Goal: Task Accomplishment & Management: Complete application form

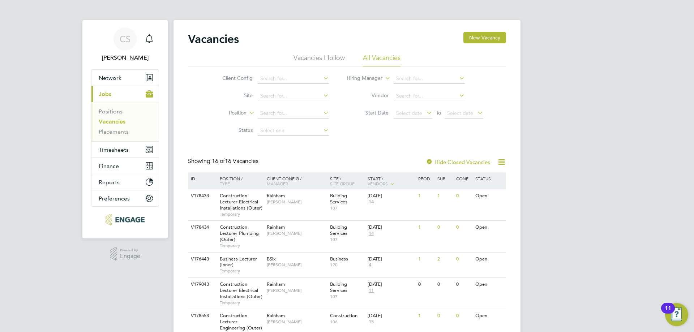
click at [474, 162] on label "Hide Closed Vacancies" at bounding box center [458, 162] width 64 height 7
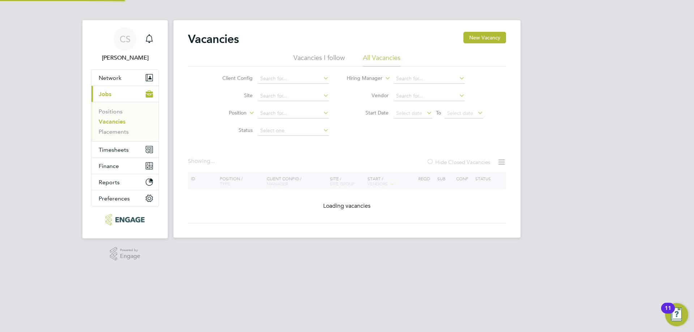
click at [431, 161] on div at bounding box center [430, 162] width 7 height 7
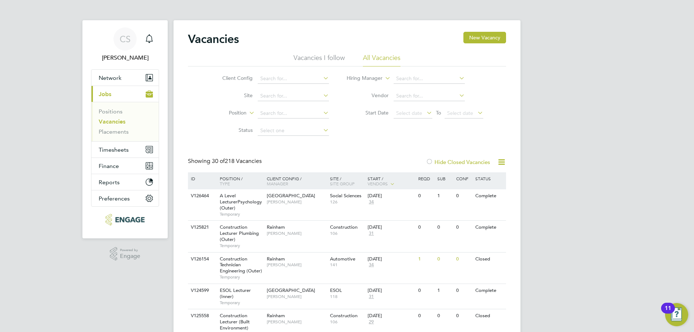
click at [431, 161] on div at bounding box center [429, 162] width 7 height 7
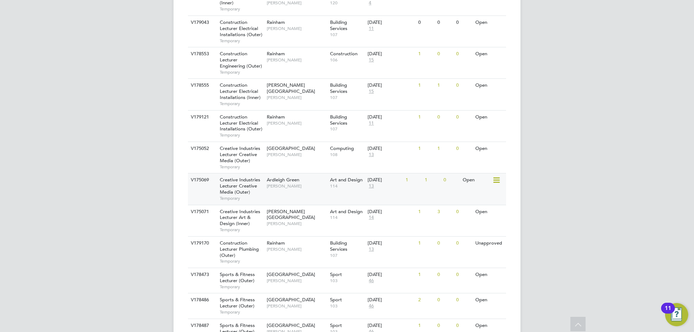
scroll to position [364, 0]
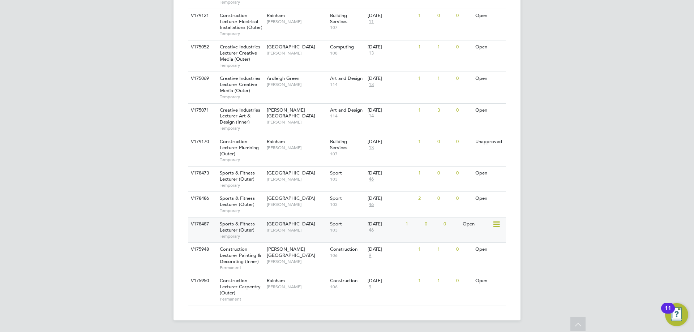
click at [255, 230] on div "Sports & Fitness Lecturer (Outer) Temporary" at bounding box center [239, 230] width 51 height 25
click at [305, 198] on span "Havering Sixth Form Campus" at bounding box center [291, 198] width 48 height 6
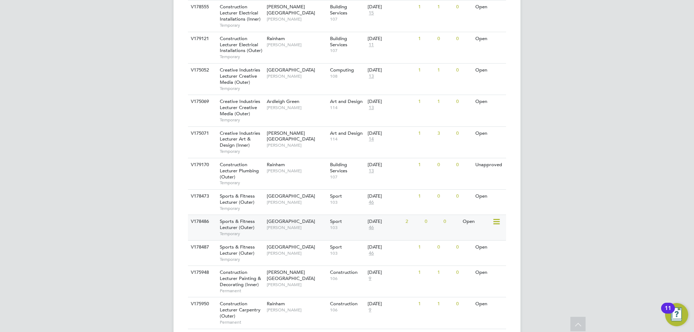
scroll to position [328, 0]
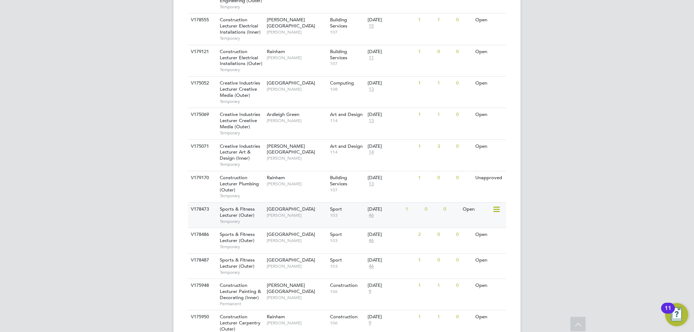
click at [371, 214] on span "46" at bounding box center [371, 216] width 7 height 6
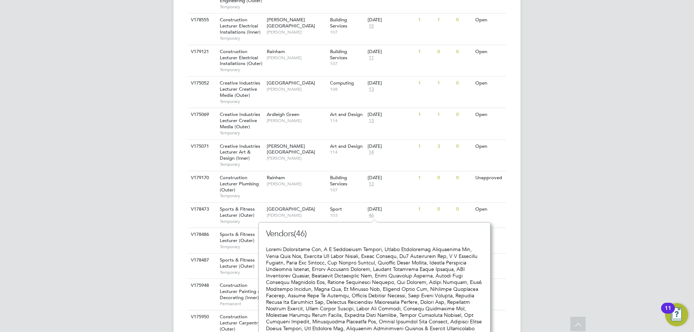
click at [644, 169] on div "CS Chris Seal Notifications Applications: Network Team Members Businesses Sites…" at bounding box center [347, 20] width 694 height 696
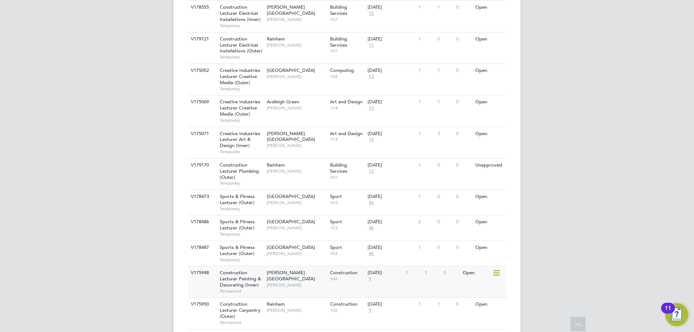
scroll to position [328, 0]
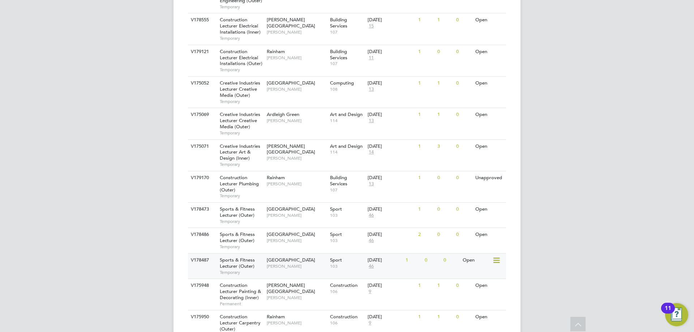
click at [245, 261] on span "Sports & Fitness Lecturer (Outer)" at bounding box center [237, 263] width 35 height 12
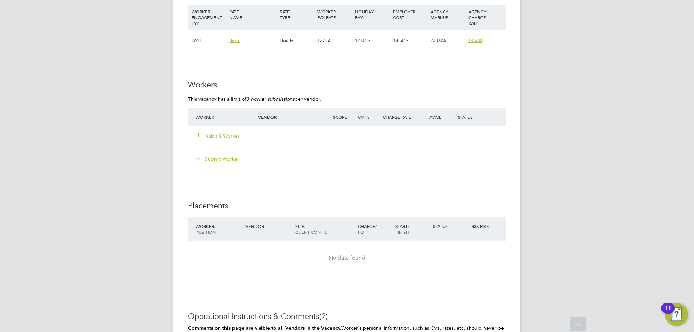
scroll to position [1266, 0]
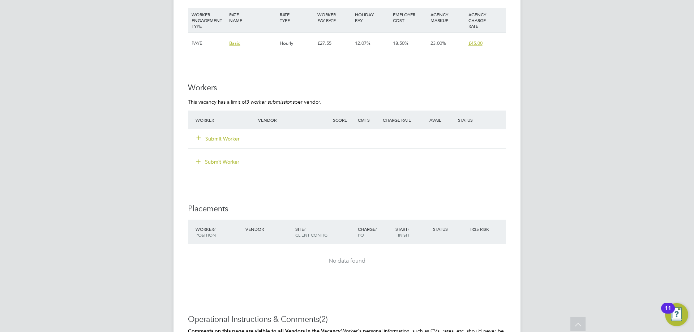
click at [218, 145] on div "Submit Worker" at bounding box center [231, 138] width 75 height 13
click at [221, 139] on button "Submit Worker" at bounding box center [218, 138] width 43 height 7
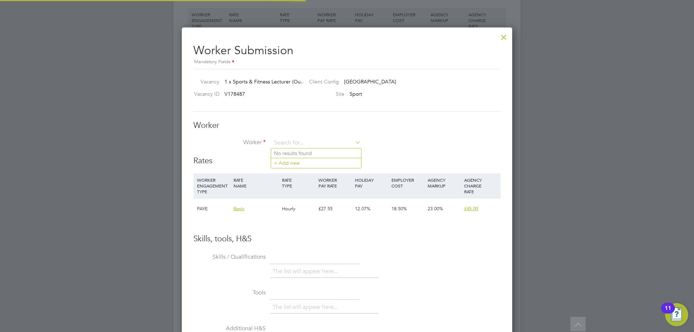
scroll to position [439, 331]
click at [297, 145] on input at bounding box center [316, 143] width 89 height 11
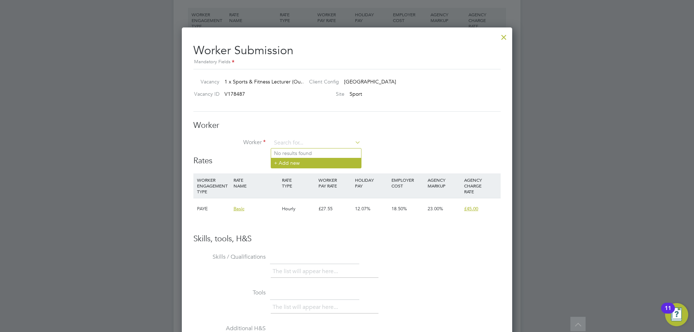
click at [290, 162] on li "+ Add new" at bounding box center [316, 163] width 90 height 10
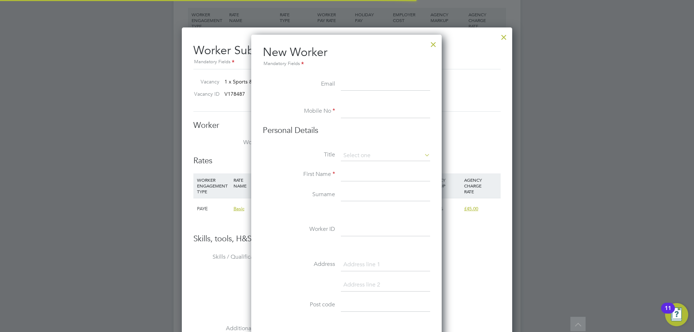
scroll to position [616, 192]
click at [436, 42] on div at bounding box center [433, 42] width 13 height 13
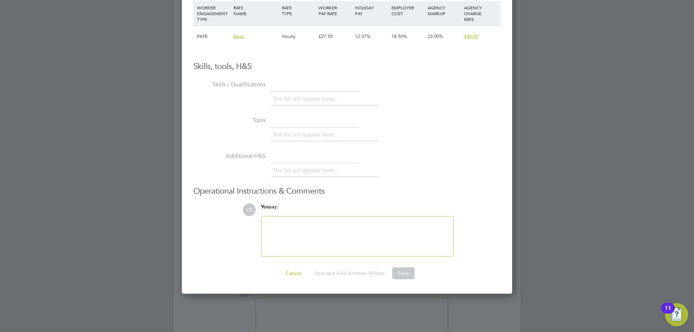
scroll to position [1447, 0]
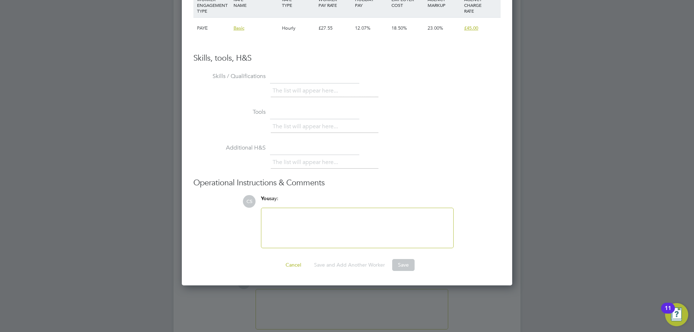
click at [304, 224] on div at bounding box center [357, 228] width 183 height 31
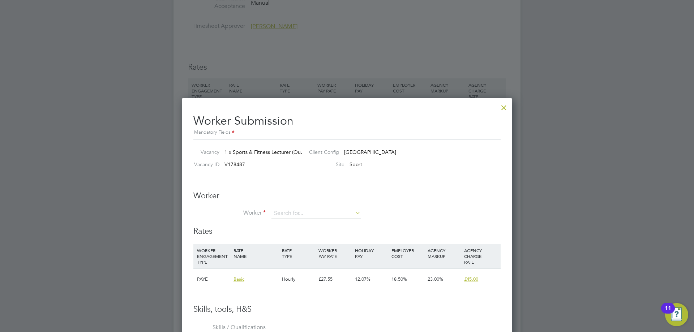
scroll to position [1193, 0]
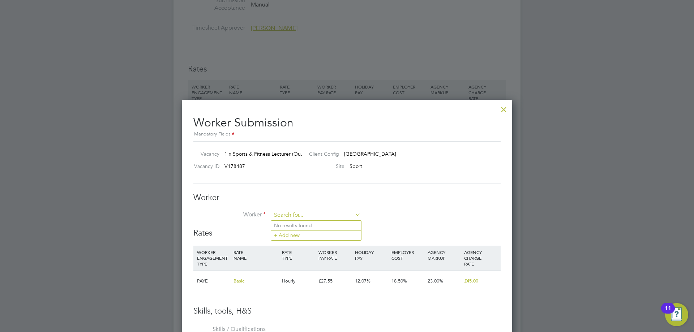
click at [310, 232] on li "+ Add new" at bounding box center [316, 235] width 90 height 10
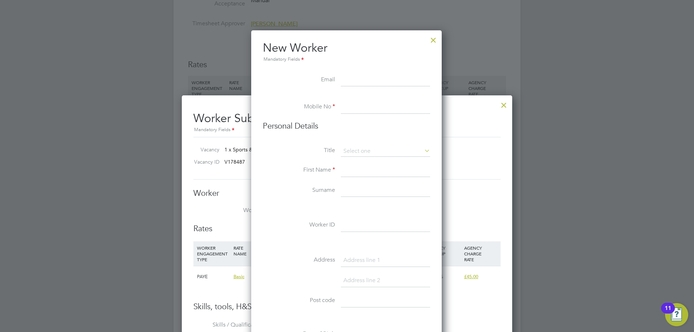
scroll to position [1186, 0]
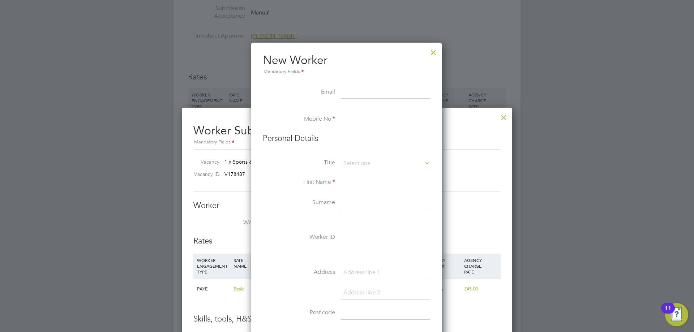
click at [345, 123] on input at bounding box center [385, 119] width 89 height 13
click at [352, 163] on input at bounding box center [385, 163] width 89 height 11
click at [352, 170] on li "Mr" at bounding box center [386, 173] width 90 height 9
type input "Mr"
click at [350, 187] on input at bounding box center [385, 182] width 89 height 13
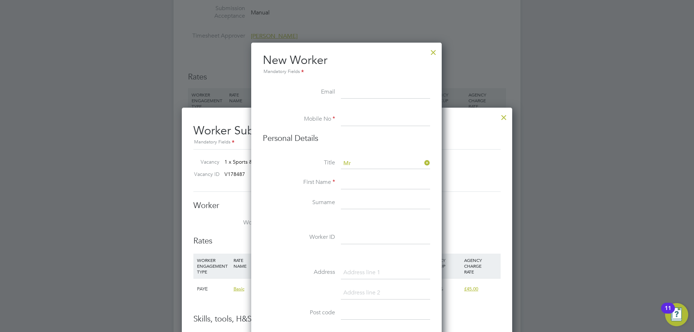
click at [303, 286] on li "Address" at bounding box center [346, 277] width 167 height 20
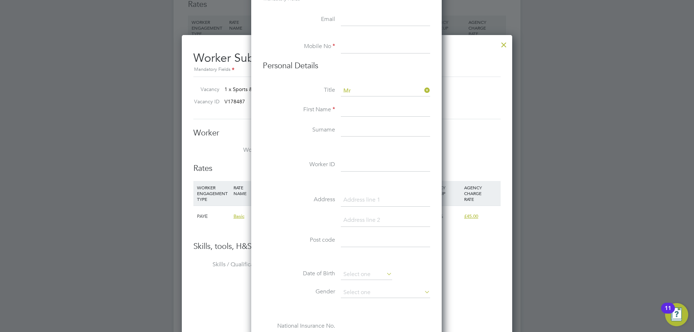
scroll to position [1258, 0]
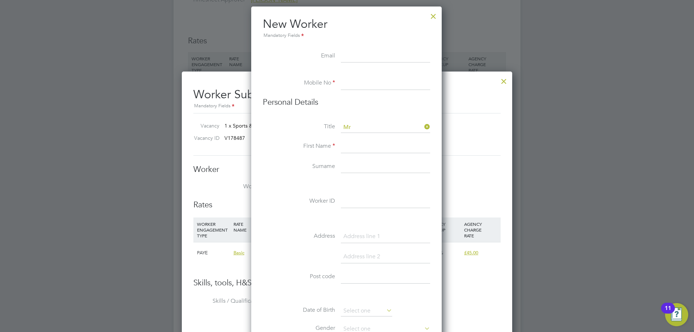
click at [431, 16] on div at bounding box center [433, 14] width 13 height 13
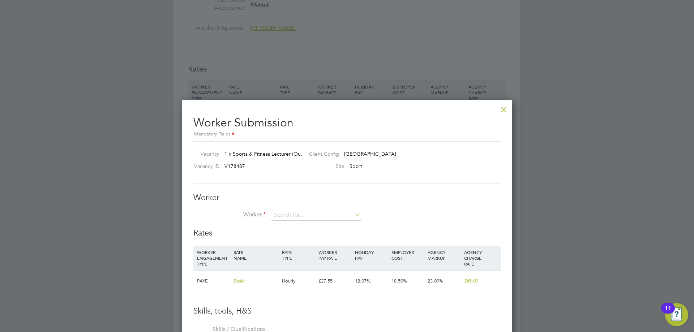
click at [501, 109] on div at bounding box center [504, 107] width 13 height 13
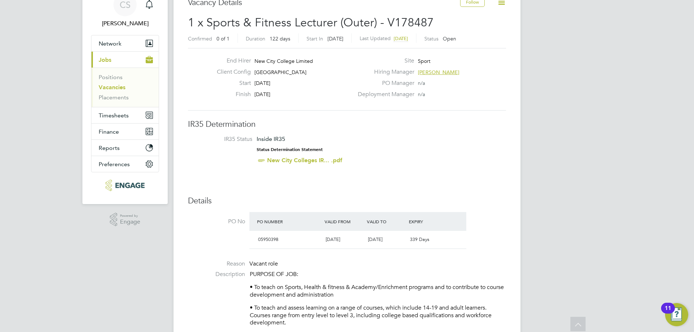
scroll to position [3, 0]
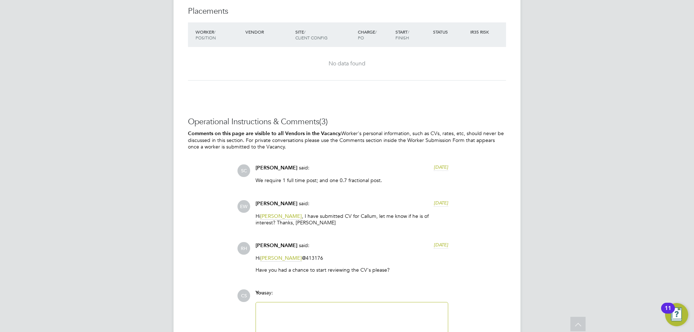
scroll to position [1547, 0]
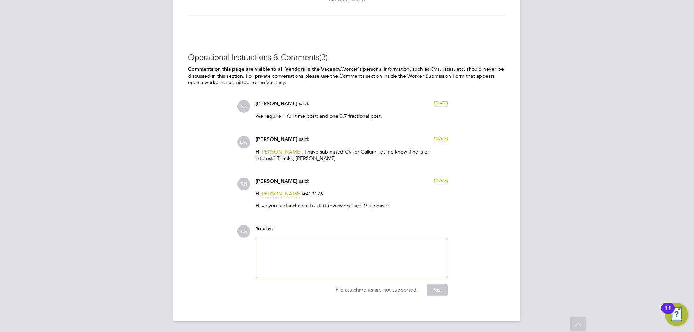
click at [282, 246] on div at bounding box center [351, 258] width 183 height 31
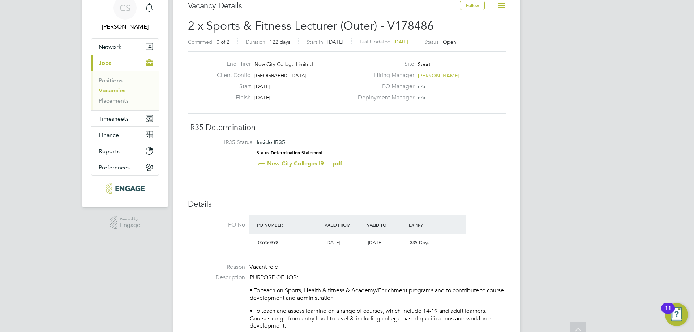
scroll to position [0, 0]
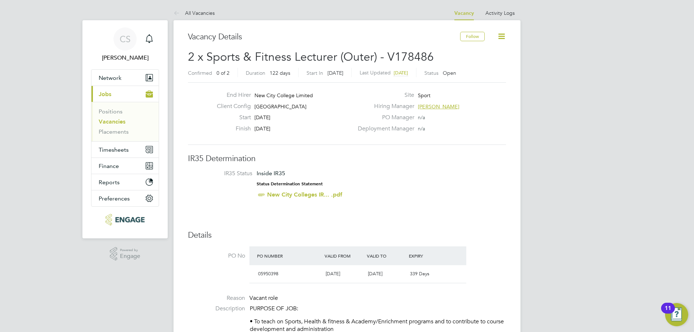
drag, startPoint x: 322, startPoint y: 107, endPoint x: 252, endPoint y: 105, distance: 69.5
click at [252, 105] on div "Client Config Havering Sixth Form Campus" at bounding box center [282, 108] width 142 height 11
copy span "Havering Sixth Form Campus"
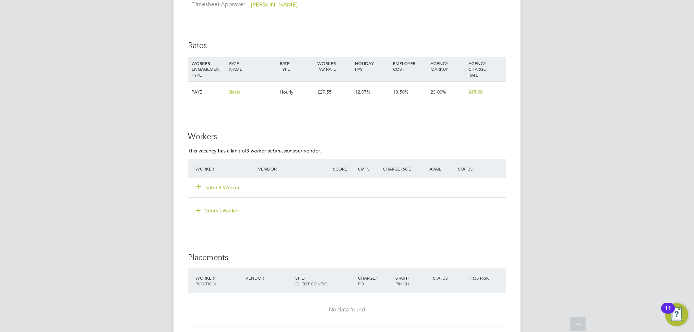
scroll to position [1230, 0]
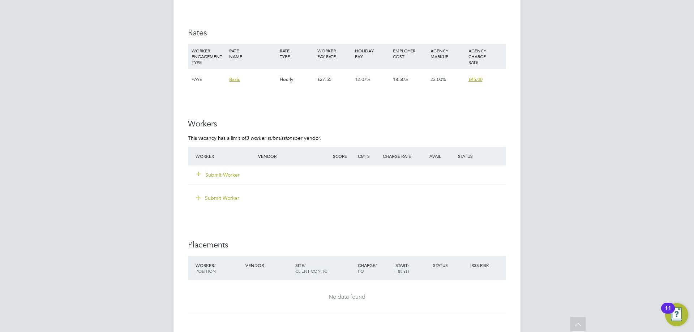
click at [232, 176] on button "Submit Worker" at bounding box center [218, 174] width 43 height 7
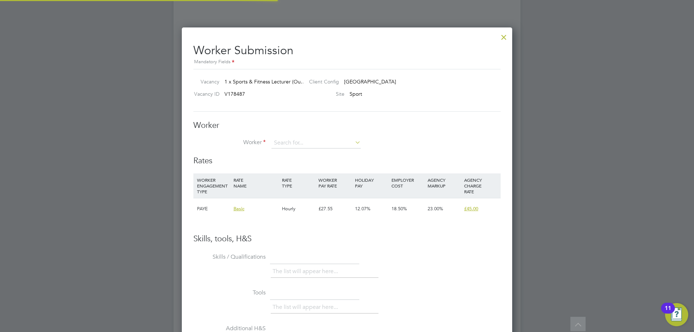
scroll to position [439, 331]
click at [333, 162] on li "+ Add new" at bounding box center [316, 163] width 90 height 10
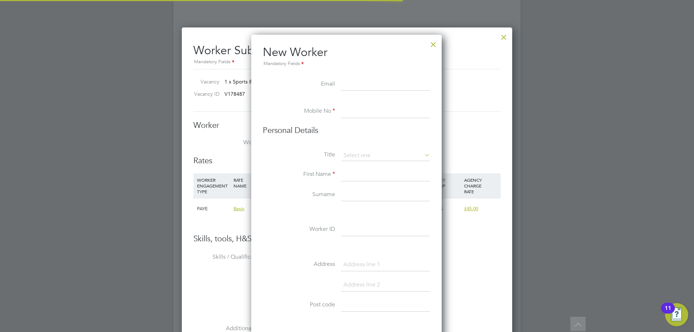
scroll to position [616, 192]
click at [356, 114] on input at bounding box center [385, 111] width 89 height 13
click at [364, 159] on input at bounding box center [385, 155] width 89 height 11
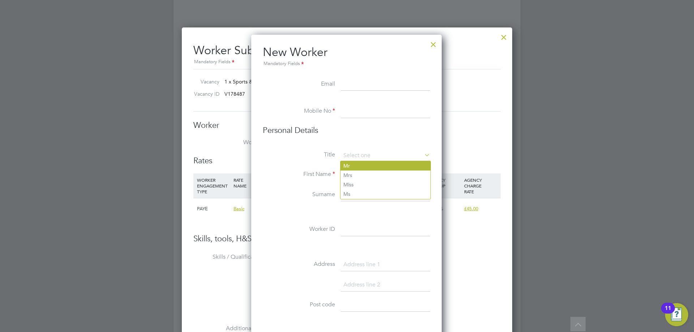
click at [366, 167] on li "Mr" at bounding box center [386, 165] width 90 height 9
type input "Mr"
click at [360, 174] on input at bounding box center [385, 175] width 89 height 13
type input "Giorgi"
click at [363, 233] on input at bounding box center [385, 230] width 89 height 13
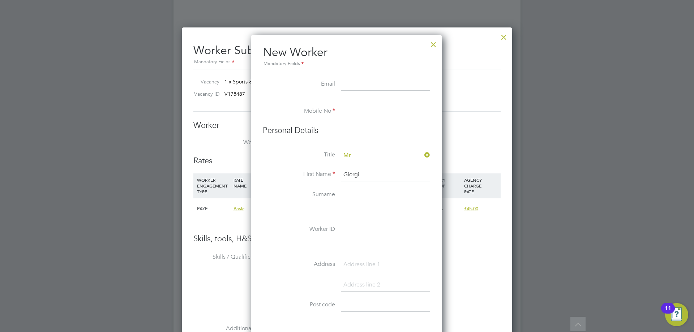
click at [358, 115] on input at bounding box center [385, 111] width 89 height 13
paste input "7447 865806"
type input "7447 865806"
click at [297, 193] on label "Surname" at bounding box center [299, 195] width 72 height 8
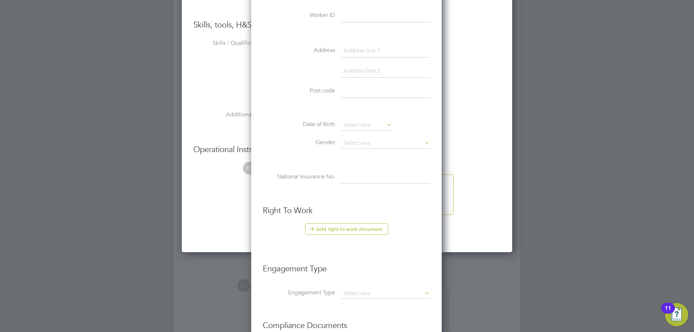
scroll to position [1475, 0]
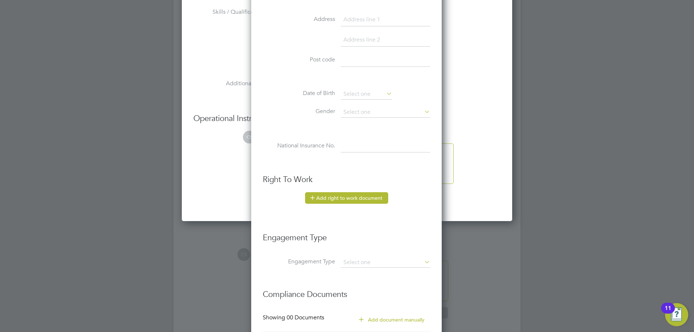
click at [338, 199] on button "Add right to work document" at bounding box center [346, 198] width 83 height 12
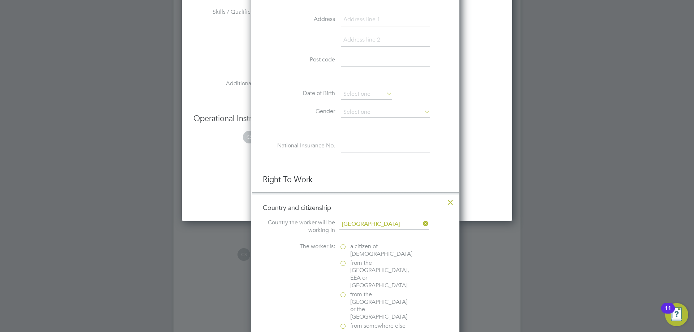
scroll to position [724, 209]
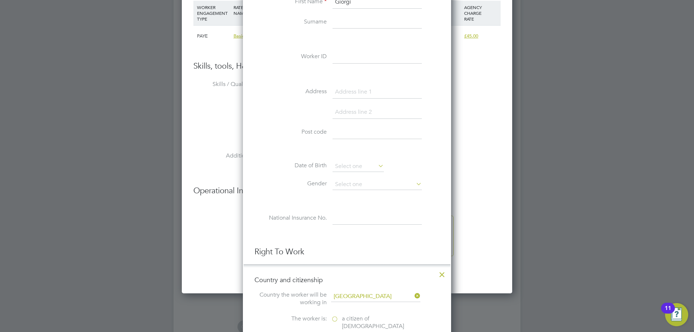
click at [442, 278] on icon at bounding box center [442, 273] width 13 height 13
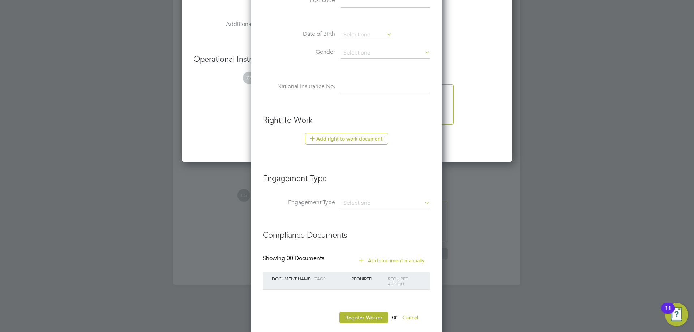
scroll to position [1547, 0]
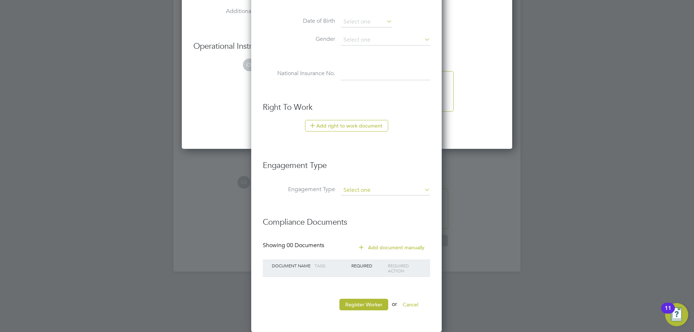
click at [361, 186] on input at bounding box center [385, 191] width 89 height 10
click at [373, 227] on li "Umbrella" at bounding box center [386, 232] width 90 height 10
type input "Umbrella"
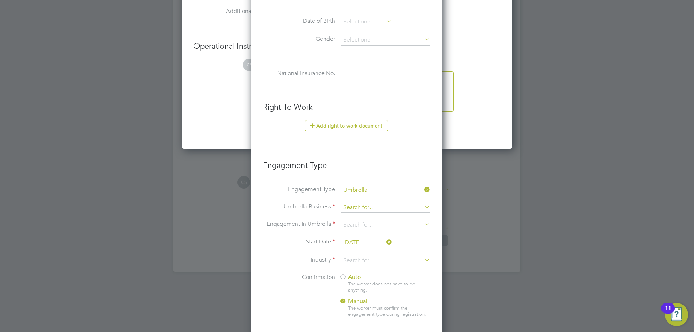
click at [374, 205] on input at bounding box center [385, 208] width 89 height 10
click at [391, 277] on li "Pa rasol Limited" at bounding box center [399, 281] width 117 height 10
type input "Parasol Limited"
click at [389, 221] on input at bounding box center [385, 225] width 89 height 10
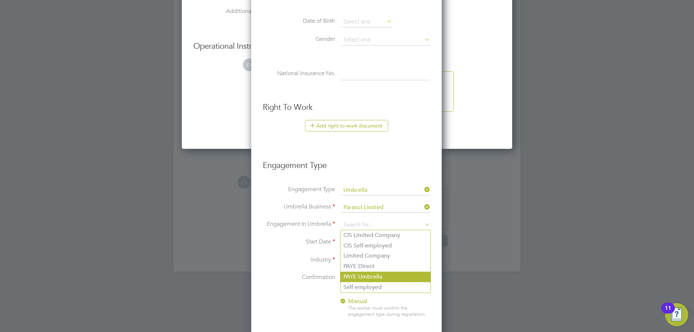
click at [374, 278] on li "PAYE Umbrella" at bounding box center [386, 277] width 90 height 10
type input "PAYE Umbrella"
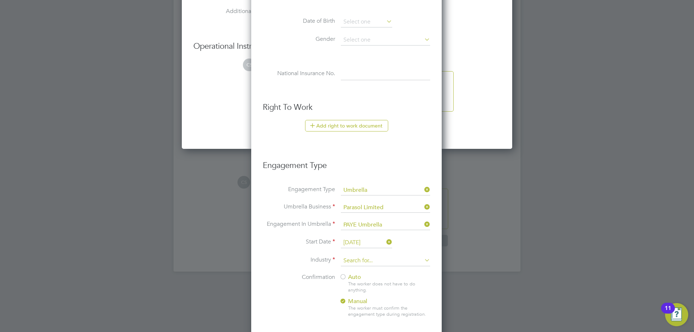
click at [375, 262] on input at bounding box center [385, 261] width 89 height 11
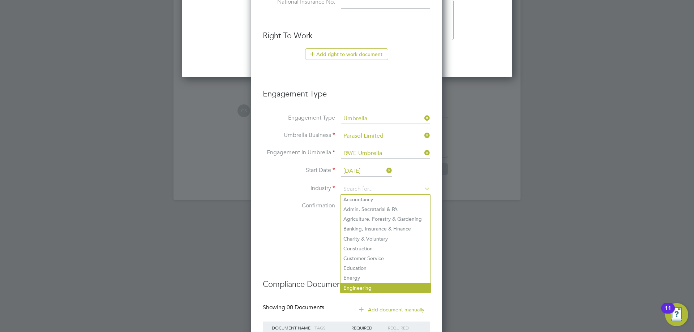
scroll to position [1620, 0]
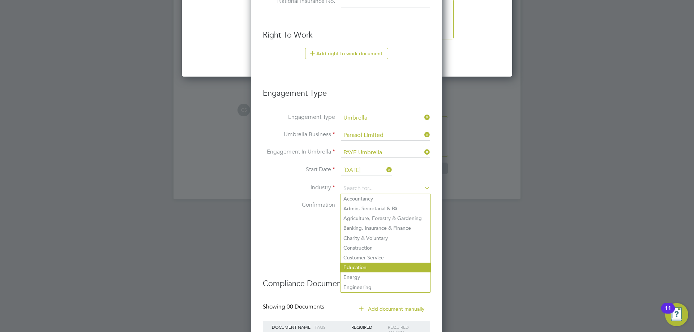
click at [370, 264] on li "Education" at bounding box center [386, 268] width 90 height 10
type input "Education"
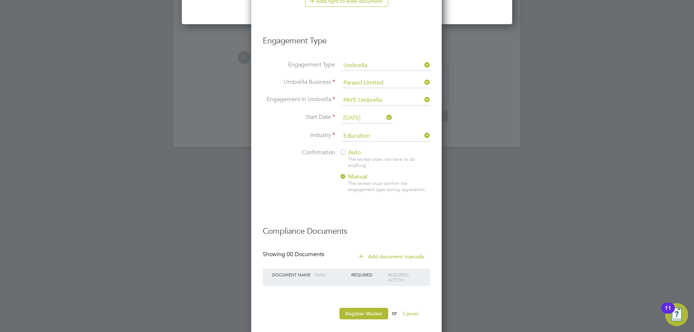
scroll to position [1681, 0]
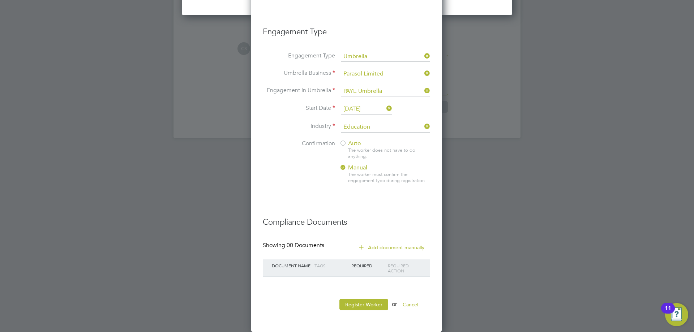
click at [364, 250] on icon at bounding box center [361, 246] width 5 height 5
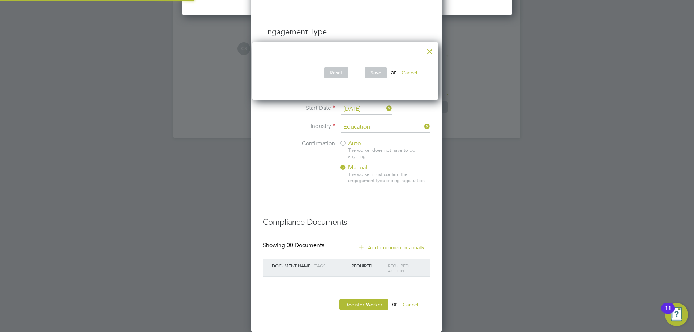
scroll to position [59, 190]
click at [434, 55] on div at bounding box center [430, 49] width 13 height 13
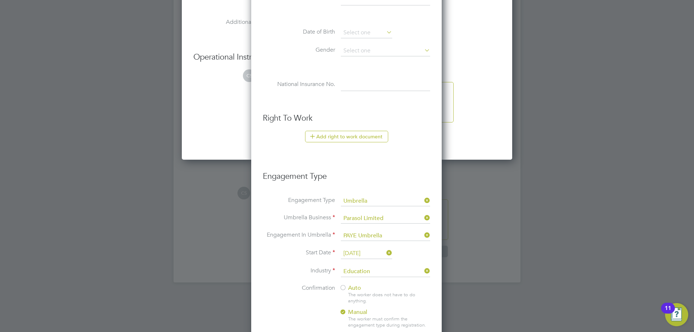
scroll to position [1500, 0]
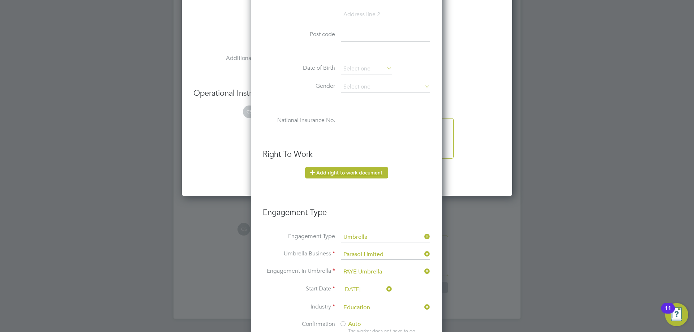
click at [352, 174] on button "Add right to work document" at bounding box center [346, 173] width 83 height 12
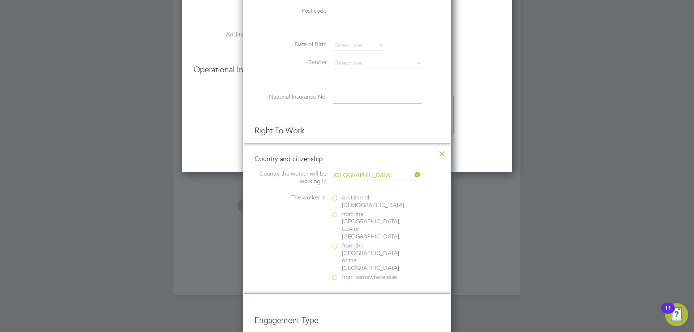
scroll to position [1536, 0]
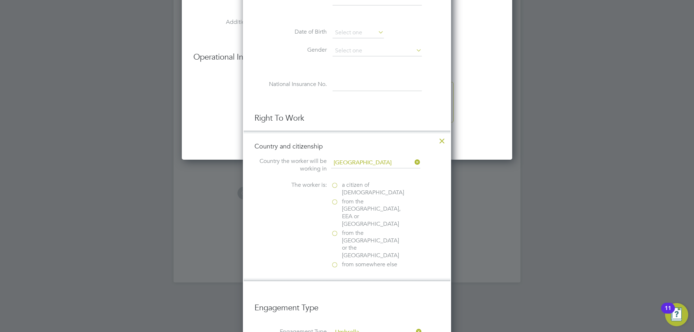
click at [335, 188] on label "a citizen of United Kingdom" at bounding box center [367, 189] width 72 height 15
click at [0, 0] on input "a citizen of United Kingdom" at bounding box center [0, 0] width 0 height 0
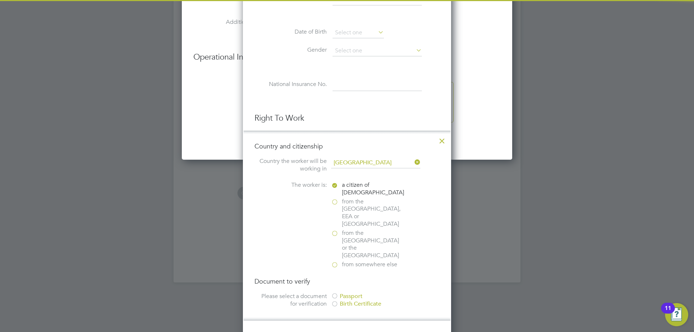
scroll to position [1573, 0]
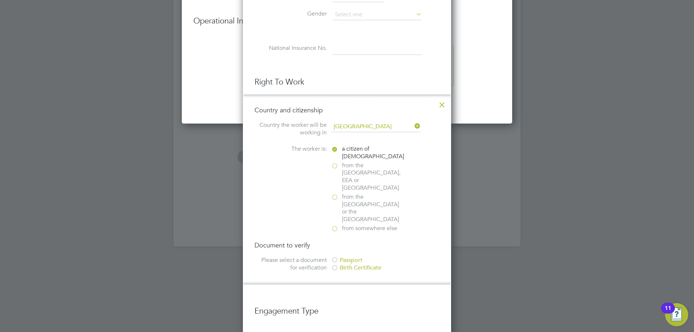
click at [337, 257] on div at bounding box center [334, 260] width 7 height 7
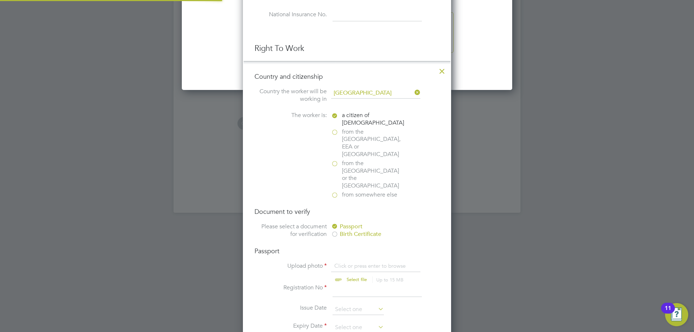
scroll to position [1681, 0]
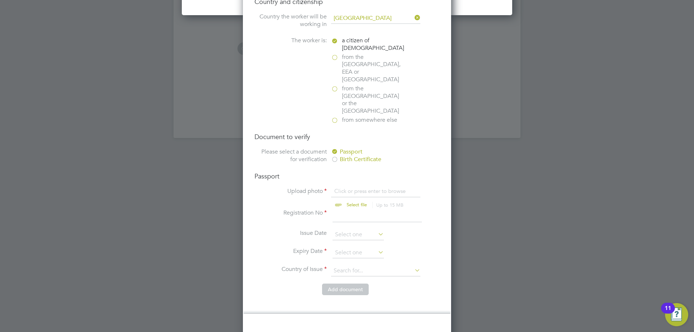
click at [337, 284] on button "Add document" at bounding box center [345, 290] width 47 height 12
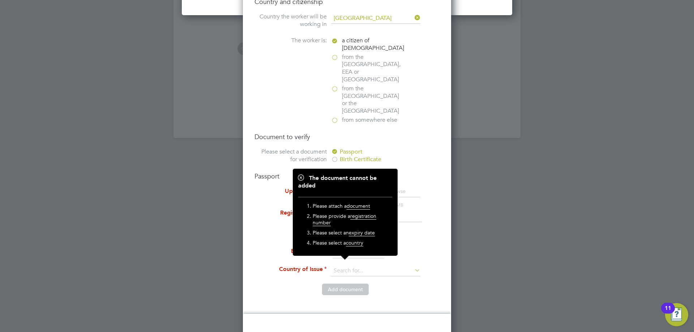
click at [264, 266] on li "Country of Issue" at bounding box center [347, 275] width 185 height 18
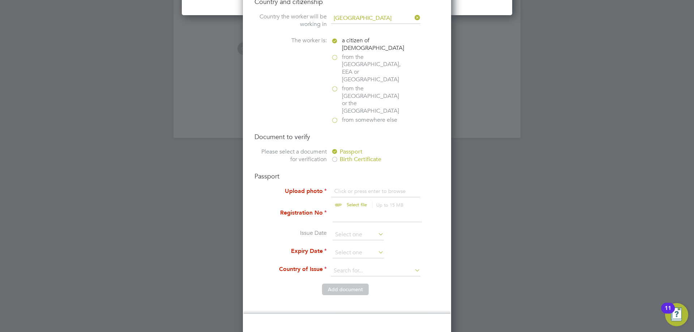
click at [380, 188] on input "file" at bounding box center [364, 199] width 114 height 22
type input "C:\fakepath\IMG-20250826-WA0001.jpg"
click at [373, 209] on input at bounding box center [377, 215] width 89 height 13
click at [429, 230] on li "Issue Date" at bounding box center [347, 239] width 185 height 18
click at [405, 266] on input at bounding box center [375, 271] width 89 height 11
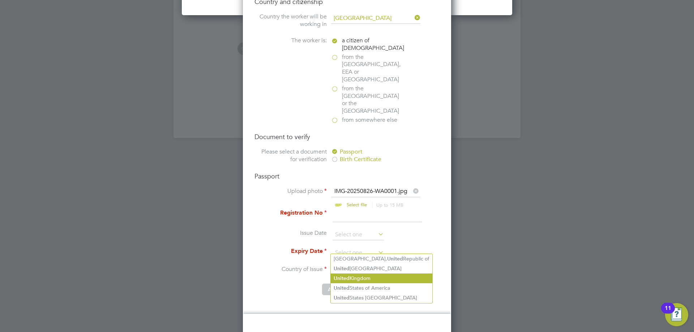
click at [380, 277] on li "United Kingdom" at bounding box center [382, 279] width 102 height 10
type input "United Kingdom"
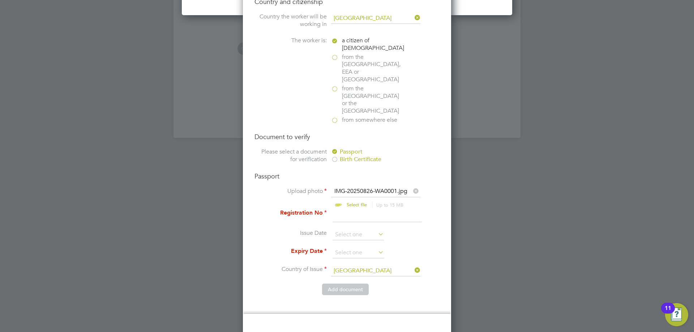
click at [365, 209] on input at bounding box center [377, 215] width 89 height 13
paste input "561085766"
type input "561085766"
click at [391, 209] on li "Registration No 561085766" at bounding box center [347, 219] width 185 height 20
click at [345, 248] on input at bounding box center [358, 253] width 51 height 11
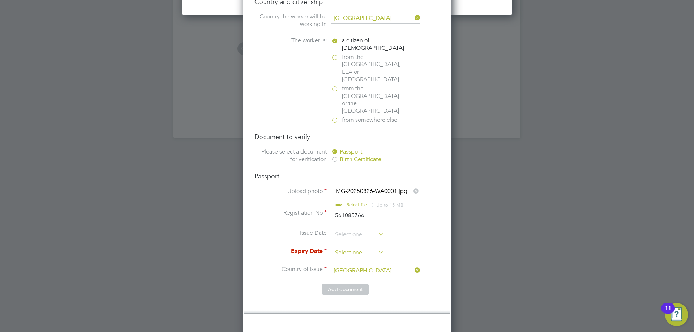
scroll to position [282, 0]
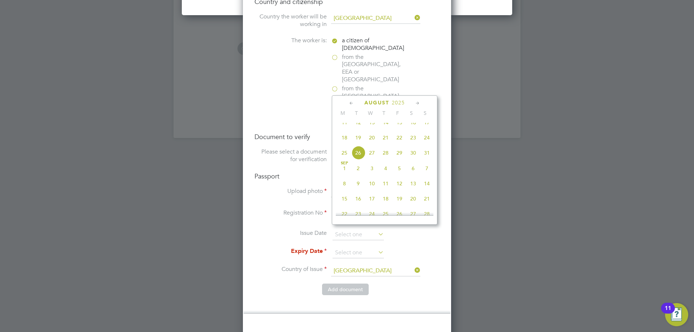
click at [414, 102] on div "August 2025" at bounding box center [385, 102] width 98 height 7
click at [391, 102] on div "August 2025" at bounding box center [385, 102] width 98 height 7
click at [382, 103] on span "August" at bounding box center [377, 103] width 25 height 6
click at [382, 105] on span "August" at bounding box center [377, 103] width 25 height 6
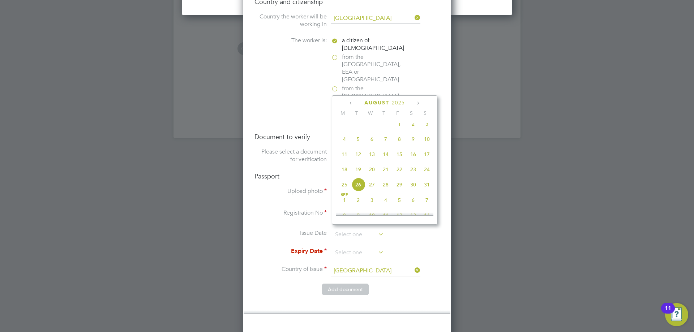
click at [356, 103] on div "August 2025" at bounding box center [385, 102] width 98 height 7
click at [416, 103] on icon at bounding box center [417, 103] width 7 height 8
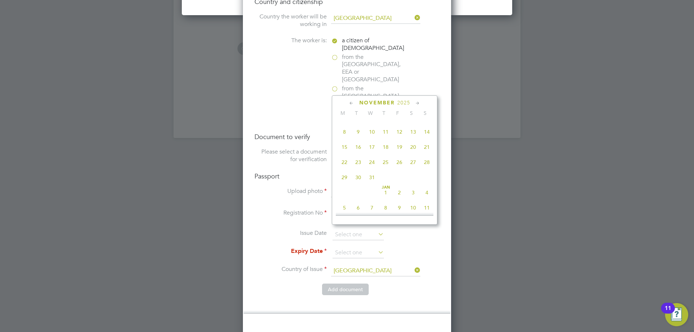
click at [416, 103] on icon at bounding box center [417, 103] width 7 height 8
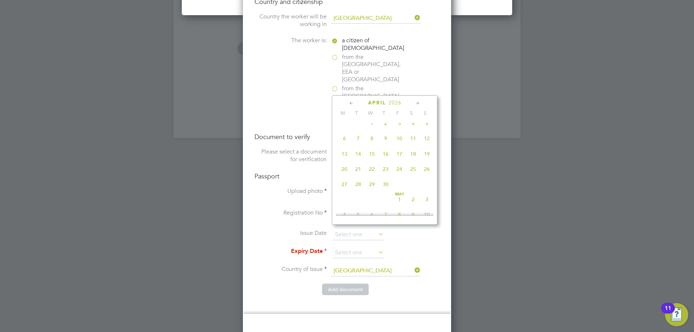
click at [401, 102] on div "April 2026" at bounding box center [385, 102] width 98 height 7
click at [400, 102] on span "2026" at bounding box center [395, 103] width 13 height 6
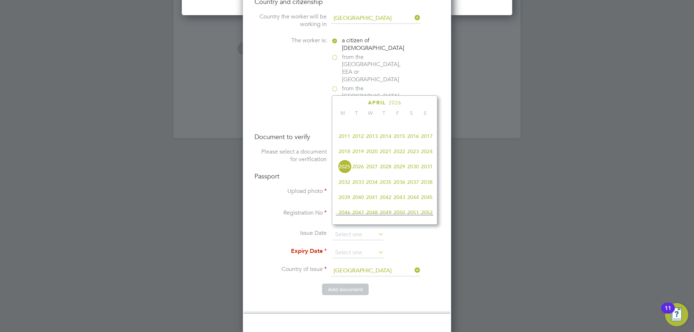
click at [399, 170] on span "2029" at bounding box center [400, 167] width 14 height 14
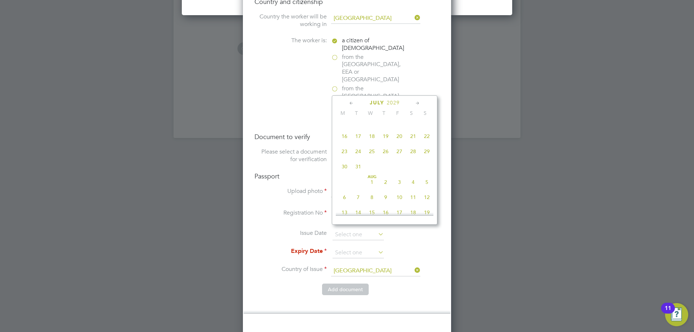
click at [420, 96] on div "July 2029 M T W T F S S May 1 2 3 4 5 6 7 8 9 10 11 12 13 14 15 16 17 18 19 20 …" at bounding box center [385, 159] width 106 height 129
click at [417, 103] on icon at bounding box center [417, 103] width 7 height 8
click at [423, 189] on span at bounding box center [427, 185] width 14 height 14
click at [352, 102] on icon at bounding box center [351, 103] width 7 height 8
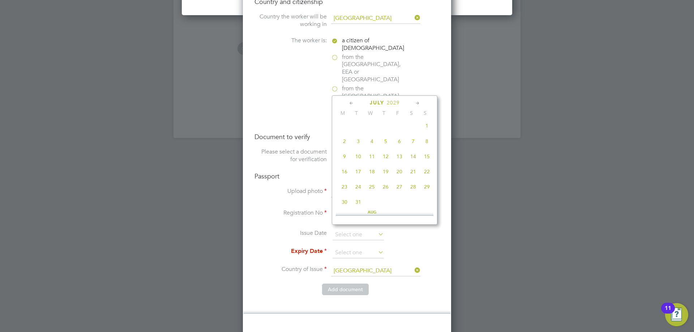
click at [352, 102] on icon at bounding box center [351, 103] width 7 height 8
click at [419, 101] on icon at bounding box center [417, 103] width 7 height 8
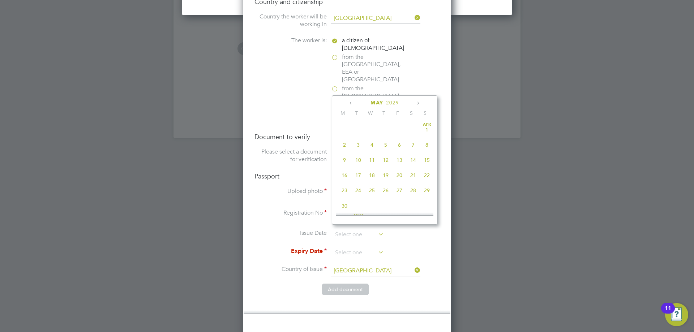
scroll to position [94, 0]
click at [426, 175] on span "27" at bounding box center [427, 173] width 14 height 14
type input "[DATE]"
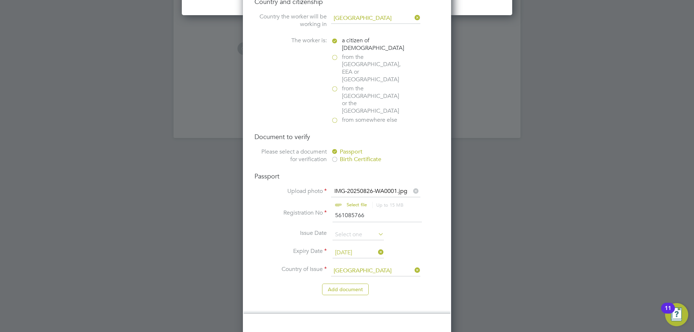
click at [377, 229] on icon at bounding box center [377, 234] width 0 height 10
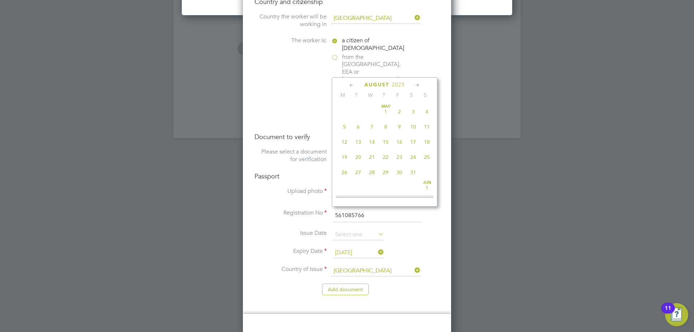
scroll to position [282, 0]
click at [352, 82] on icon at bounding box center [351, 85] width 7 height 8
click at [392, 84] on span "2025" at bounding box center [393, 85] width 13 height 6
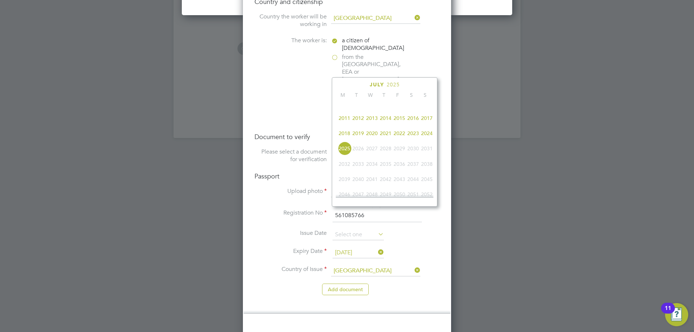
click at [360, 136] on span "2019" at bounding box center [359, 134] width 14 height 14
click at [353, 85] on icon at bounding box center [351, 85] width 7 height 8
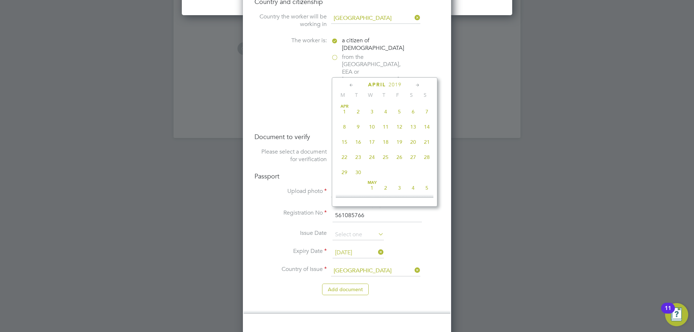
click at [417, 86] on icon at bounding box center [417, 85] width 7 height 8
click at [348, 173] on span "27" at bounding box center [345, 171] width 14 height 14
type input "[DATE]"
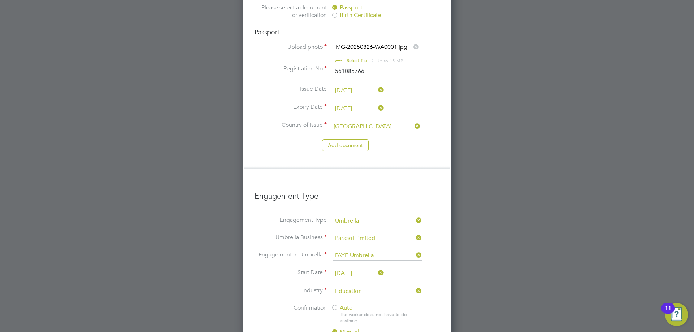
scroll to position [1826, 0]
click at [355, 139] on button "Add document" at bounding box center [345, 145] width 47 height 12
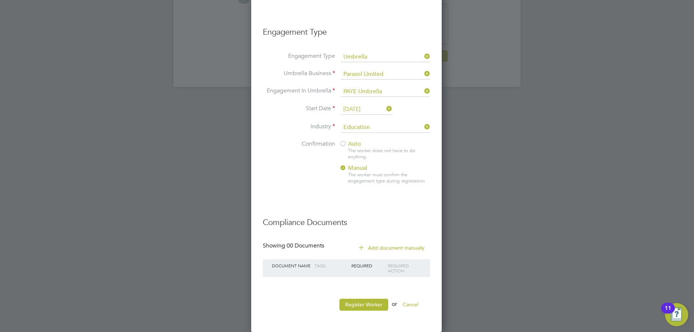
scroll to position [1732, 0]
click at [355, 302] on button "Register Worker" at bounding box center [364, 305] width 49 height 12
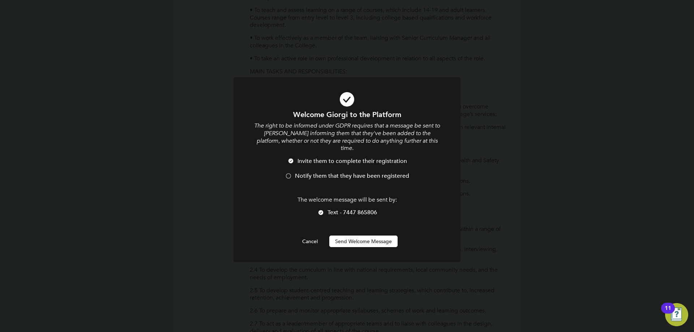
scroll to position [800, 192]
click at [353, 236] on button "Send Welcome Message" at bounding box center [363, 242] width 68 height 12
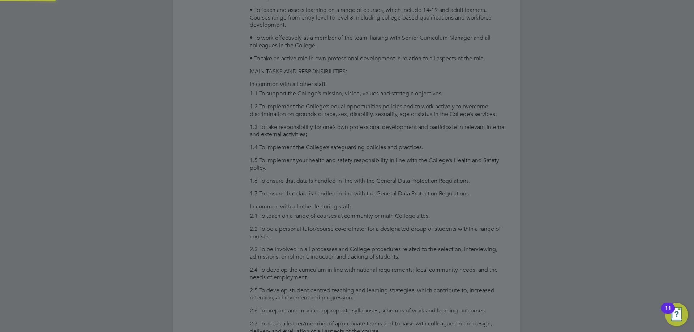
type input "Giorgi"
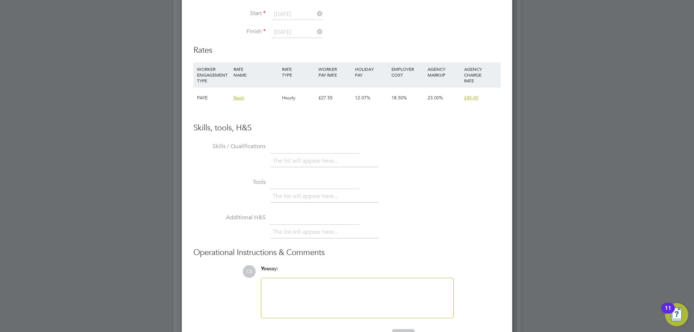
scroll to position [1447, 0]
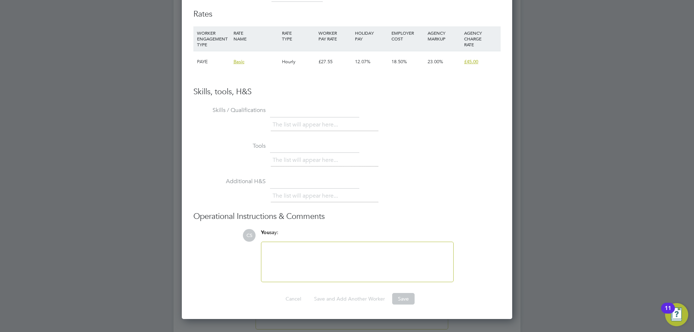
click at [306, 255] on div at bounding box center [357, 262] width 183 height 31
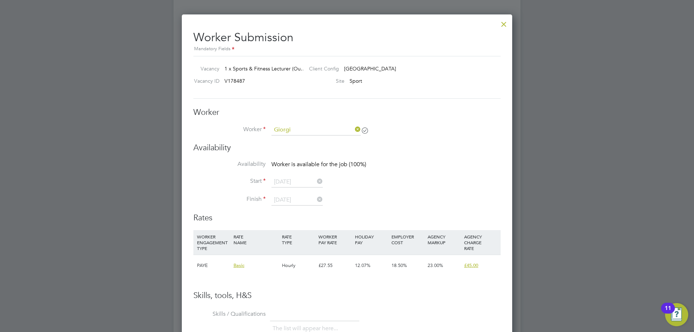
scroll to position [1193, 0]
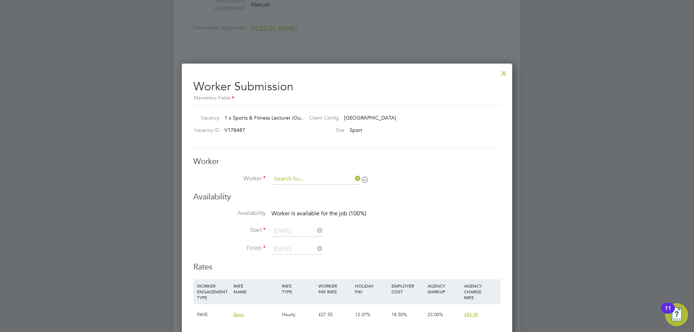
click at [324, 176] on input at bounding box center [316, 179] width 89 height 11
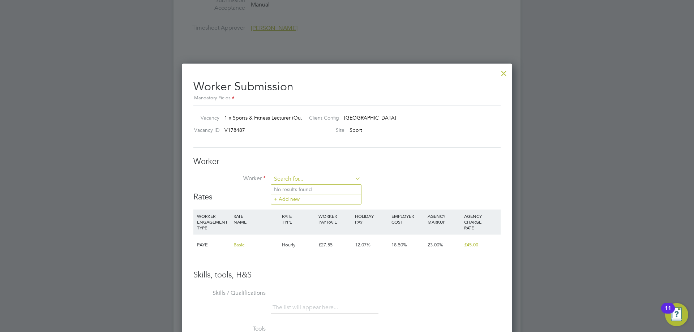
scroll to position [439, 331]
click at [320, 189] on li "Giorgi" at bounding box center [316, 190] width 90 height 10
type input "Giorgi"
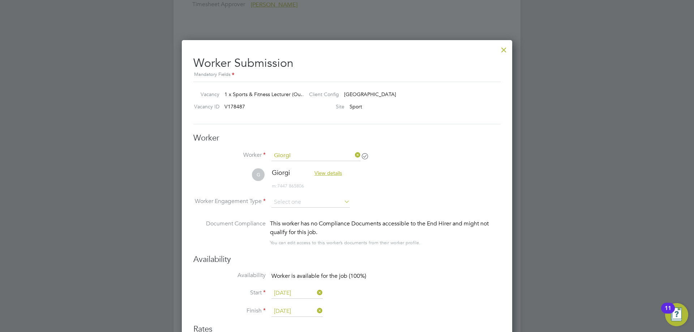
scroll to position [1230, 0]
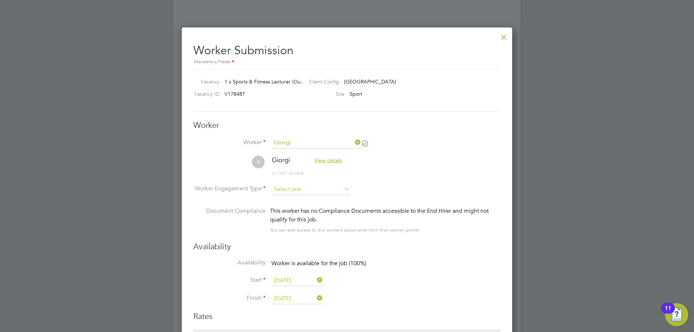
click at [297, 188] on input at bounding box center [311, 189] width 78 height 11
click at [290, 207] on li "PAYE" at bounding box center [310, 209] width 79 height 9
type input "PAYE"
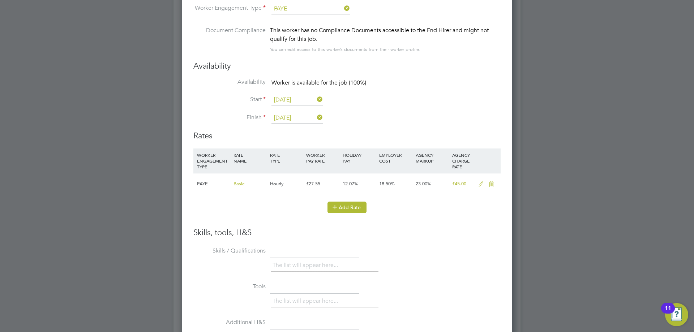
click at [342, 210] on button "Add Rate" at bounding box center [347, 208] width 39 height 12
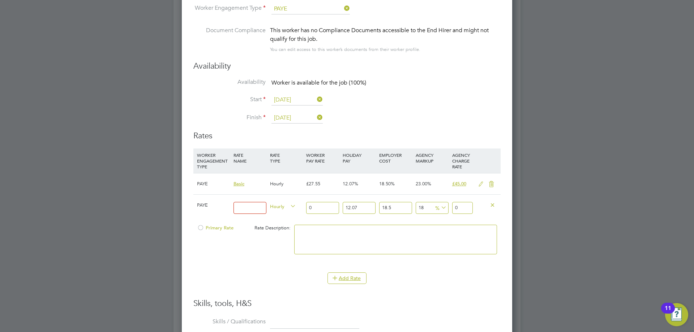
drag, startPoint x: 259, startPoint y: 209, endPoint x: 257, endPoint y: 204, distance: 5.0
click at [259, 209] on input at bounding box center [250, 208] width 33 height 12
type input "basic"
click at [267, 246] on div "Primary Rate Rate Description:" at bounding box center [346, 243] width 307 height 44
click at [320, 210] on input "0" at bounding box center [322, 208] width 33 height 12
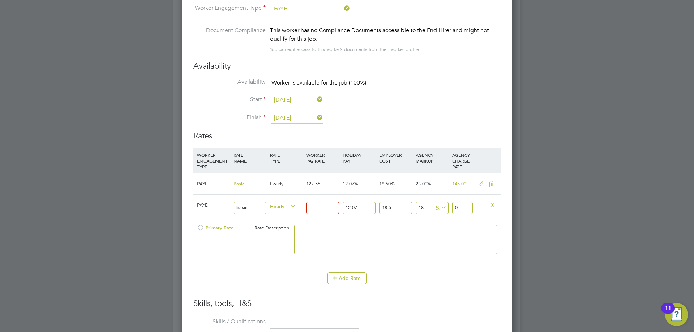
type input "3"
type input "4.70122443"
type input "31"
type input "48.57931911"
type input "3"
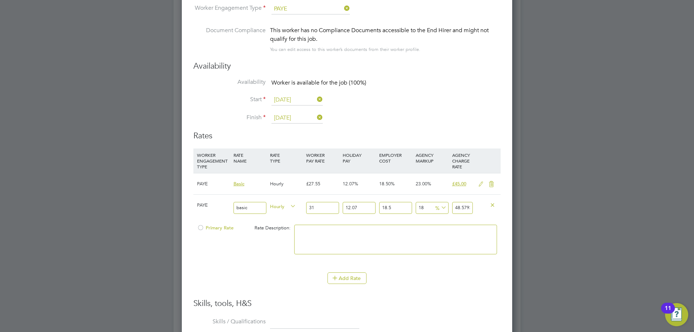
type input "4.70122443"
type input "32"
type input "50.14639392"
type input "32"
click at [344, 217] on div "12.07 n/a" at bounding box center [359, 208] width 37 height 26
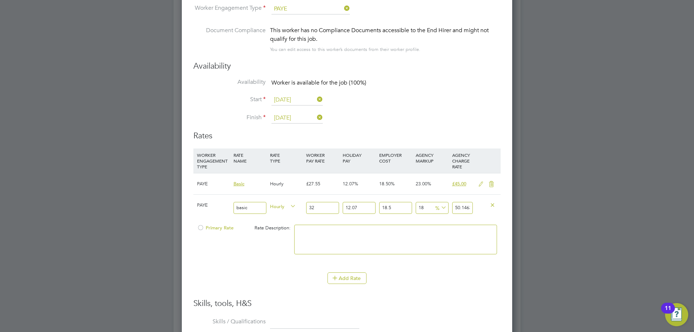
click at [360, 211] on input "12.07" at bounding box center [359, 208] width 33 height 12
drag, startPoint x: 361, startPoint y: 210, endPoint x: 309, endPoint y: 210, distance: 51.7
click at [309, 210] on div "PAYE basic Hourly 32 12.07 n/a 18.5 n/a 18 7.64944992 % 50.14639392" at bounding box center [346, 208] width 307 height 27
type input "0"
type input "44.7456"
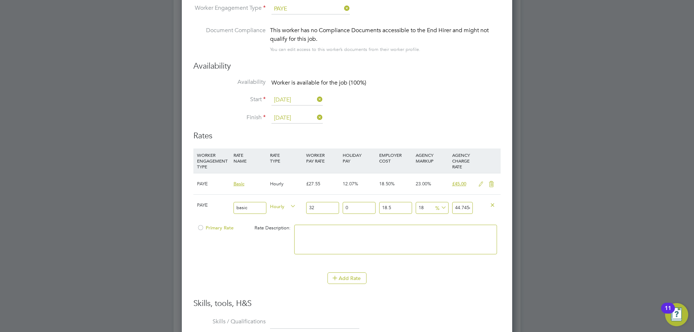
click at [399, 209] on input "18.5" at bounding box center [395, 208] width 33 height 12
drag, startPoint x: 399, startPoint y: 209, endPoint x: 368, endPoint y: 207, distance: 31.2
click at [368, 207] on div "PAYE basic Hourly 32 0 n/a 18.5 n/a 18 6.8256 % 44.7456" at bounding box center [346, 208] width 307 height 27
type input "0"
type input "37.76"
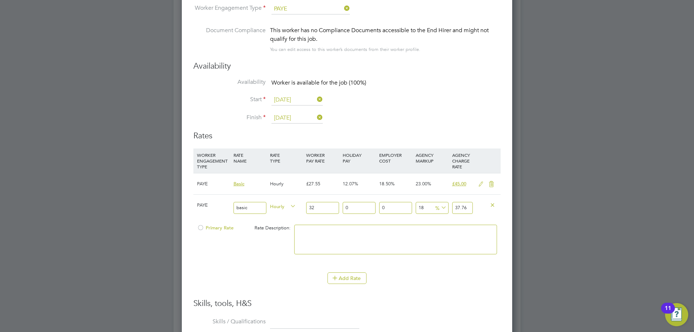
click at [380, 219] on div "0 n/a" at bounding box center [396, 208] width 37 height 26
drag, startPoint x: 468, startPoint y: 209, endPoint x: 438, endPoint y: 207, distance: 30.1
click at [438, 207] on div "PAYE basic Hourly 32 0 n/a 0 n/a 18 5.76 % 37.76" at bounding box center [346, 208] width 307 height 27
type input "-87.5"
type input "4"
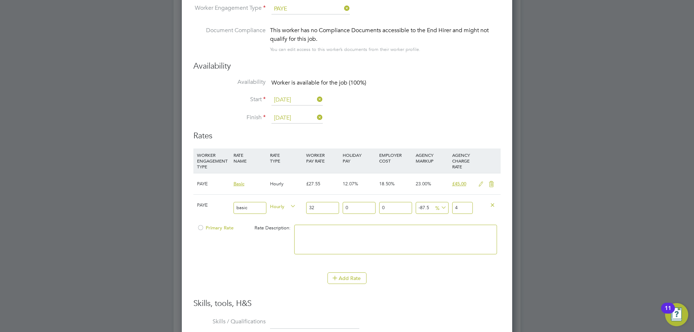
type input "40.625"
type input "45"
click at [443, 220] on div "40.625 13 %" at bounding box center [432, 208] width 37 height 26
click at [486, 288] on li "Add Rate" at bounding box center [346, 282] width 307 height 19
click at [204, 230] on div at bounding box center [200, 229] width 7 height 5
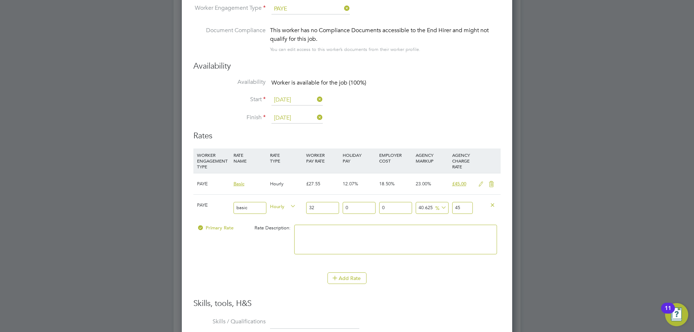
click at [488, 183] on icon at bounding box center [491, 185] width 9 height 6
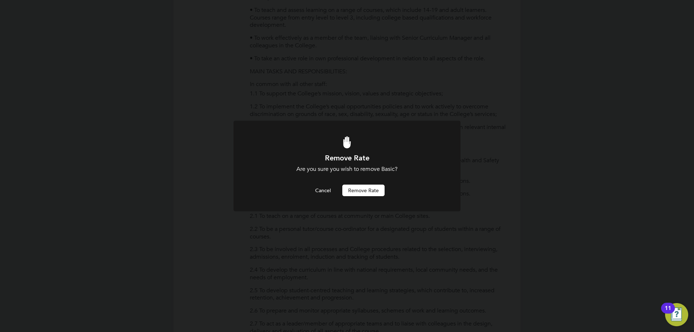
scroll to position [0, 0]
click at [356, 194] on button "Remove rate" at bounding box center [363, 191] width 42 height 12
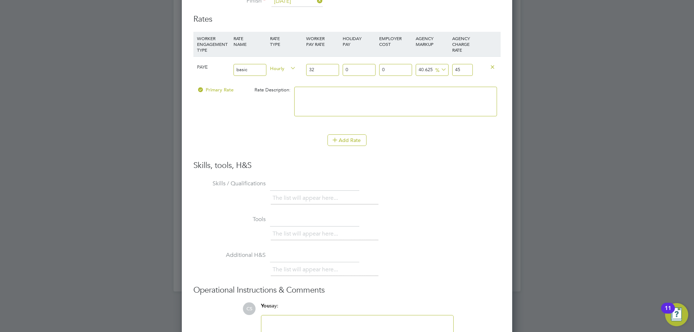
scroll to position [1588, 0]
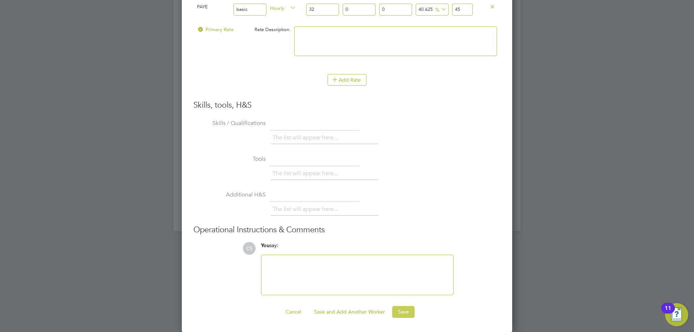
click at [396, 315] on button "Save" at bounding box center [403, 312] width 22 height 12
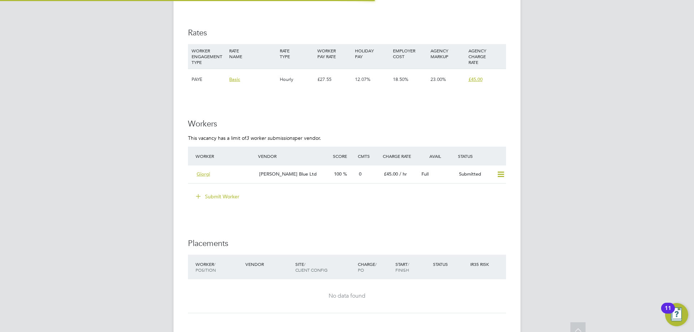
scroll to position [21, 51]
click at [203, 176] on span "Giorgi" at bounding box center [203, 174] width 13 height 6
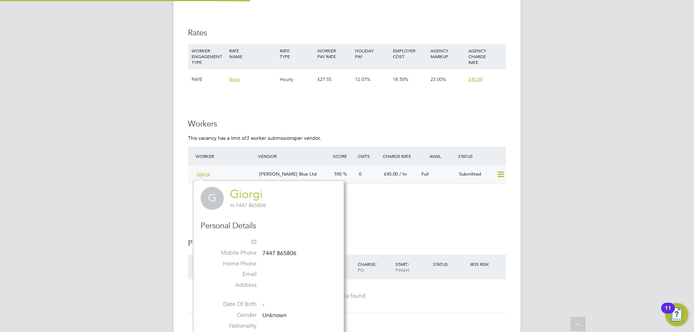
scroll to position [170, 151]
click at [205, 175] on span "Giorgi" at bounding box center [203, 174] width 13 height 6
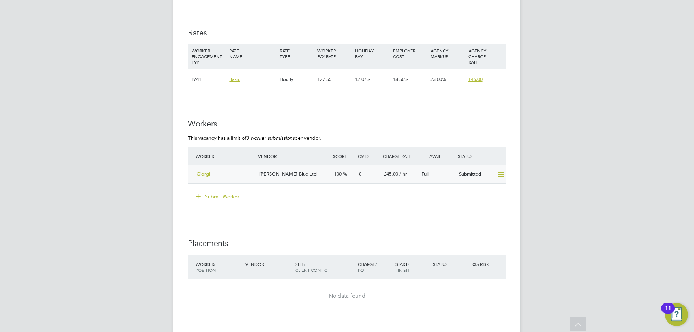
click at [205, 173] on span "Giorgi" at bounding box center [203, 174] width 13 height 6
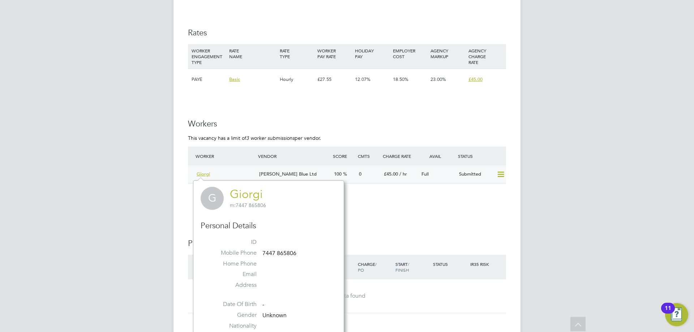
click at [204, 174] on span "Giorgi" at bounding box center [203, 174] width 13 height 6
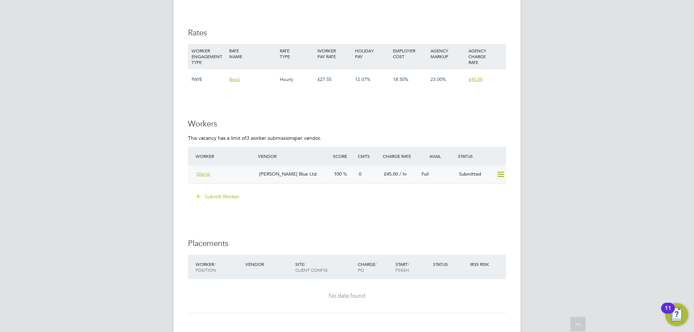
click at [204, 174] on span "Giorgi" at bounding box center [203, 174] width 13 height 6
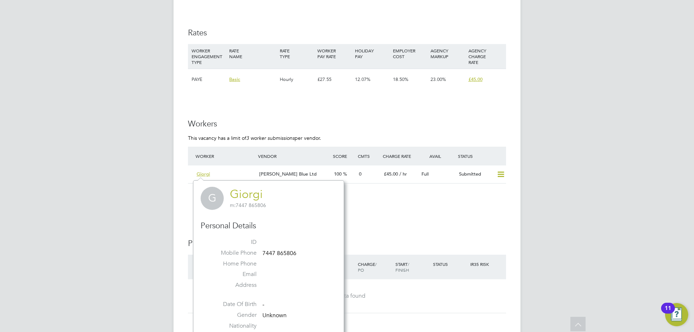
click at [250, 194] on link "Giorgi" at bounding box center [246, 194] width 33 height 14
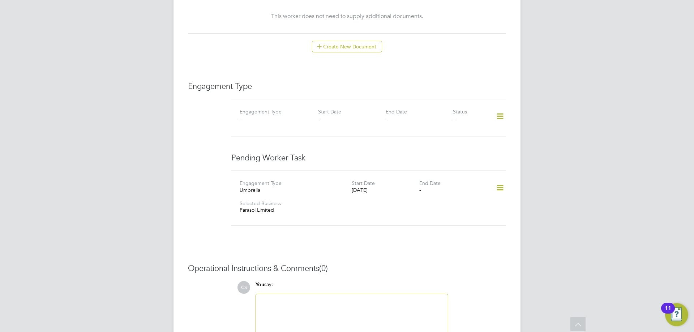
scroll to position [463, 0]
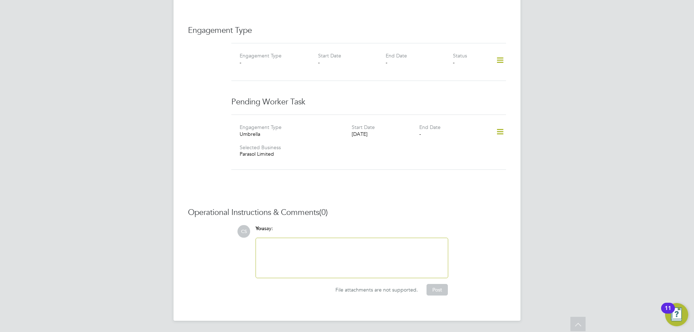
click at [333, 240] on div at bounding box center [352, 258] width 192 height 40
click at [326, 248] on div at bounding box center [351, 258] width 183 height 31
click at [370, 272] on div at bounding box center [351, 258] width 183 height 31
click at [289, 272] on div at bounding box center [351, 258] width 183 height 31
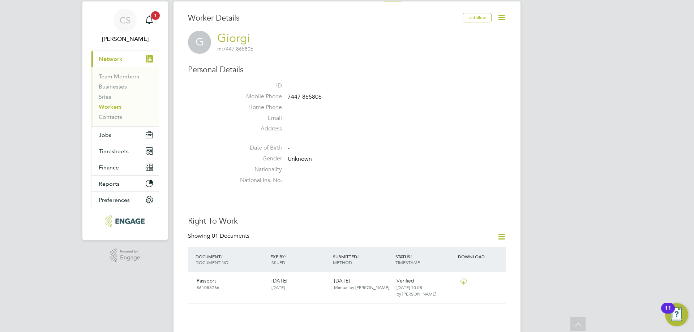
scroll to position [0, 0]
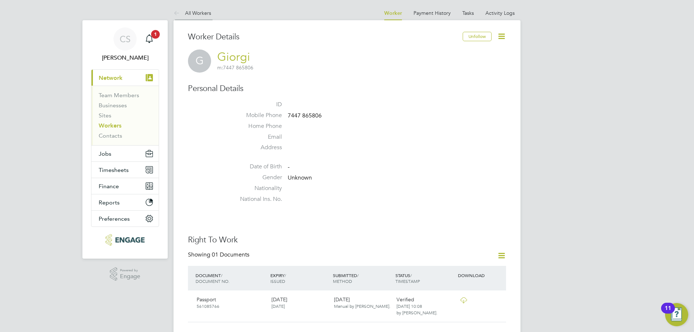
click at [181, 8] on li "All Workers" at bounding box center [193, 13] width 38 height 14
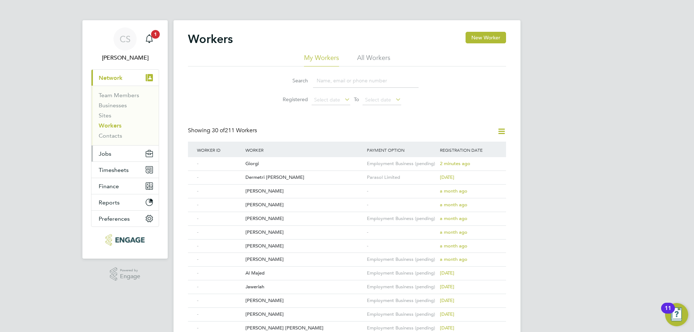
click at [111, 159] on button "Jobs" at bounding box center [125, 154] width 67 height 16
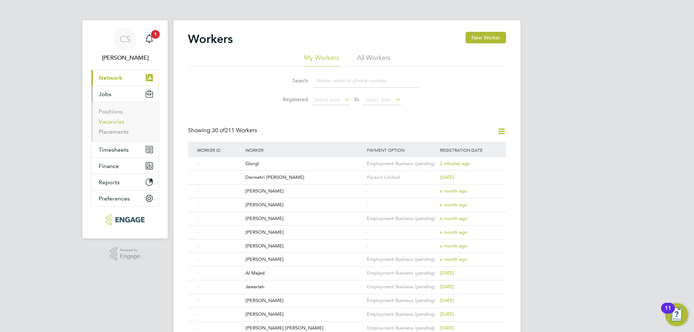
click at [117, 123] on link "Vacancies" at bounding box center [112, 121] width 26 height 7
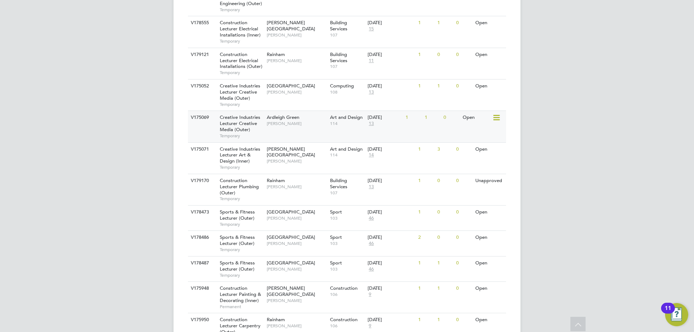
scroll to position [325, 0]
click at [235, 264] on span "Sports & Fitness Lecturer (Outer)" at bounding box center [237, 265] width 35 height 12
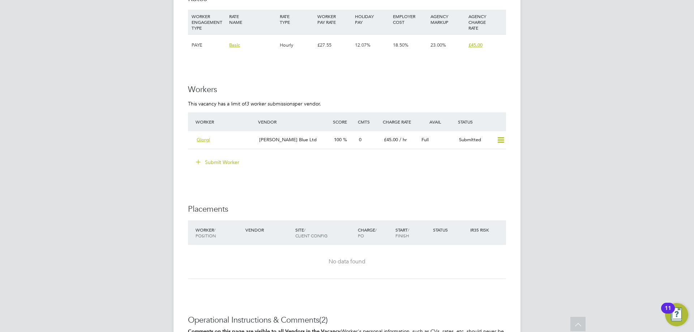
scroll to position [1228, 0]
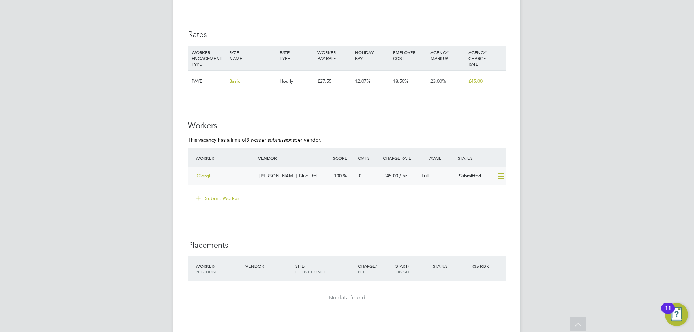
click at [199, 170] on div "[PERSON_NAME] Blue Ltd 100 0 £45.00 / hr Full Submitted" at bounding box center [347, 176] width 318 height 18
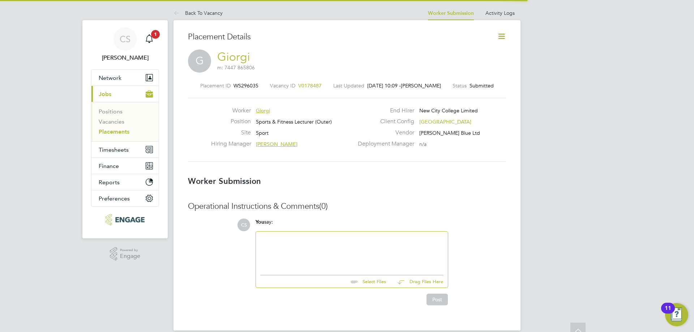
scroll to position [4, 4]
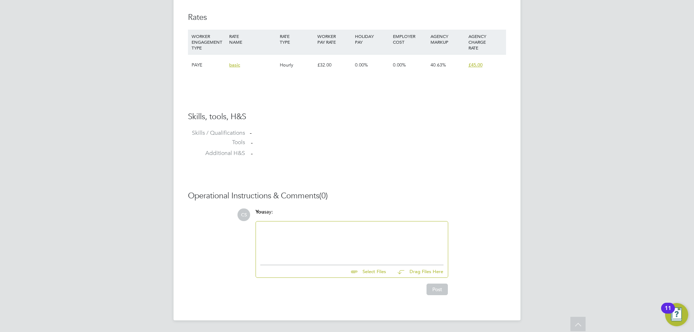
click at [348, 252] on div at bounding box center [351, 241] width 183 height 31
click at [375, 270] on input "file" at bounding box center [389, 270] width 108 height 10
type input "C:\fakepath\Giorgi.doc"
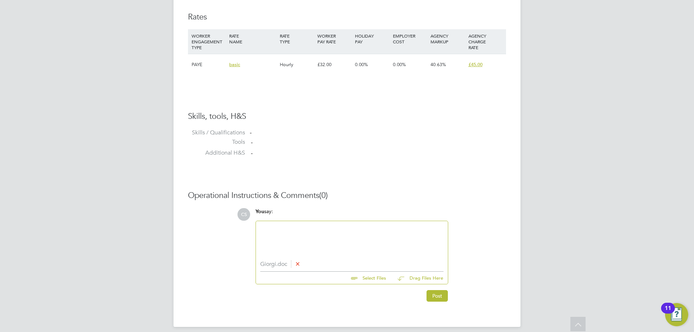
click at [282, 265] on li "Giorgi.doc" at bounding box center [351, 264] width 183 height 7
click at [280, 266] on li "Giorgi.doc" at bounding box center [351, 264] width 183 height 7
click at [300, 267] on icon at bounding box center [297, 263] width 5 height 5
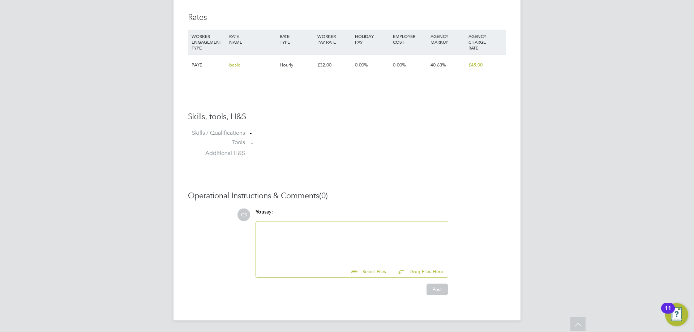
click at [367, 277] on div "Select Files Drag Files Here" at bounding box center [351, 269] width 183 height 16
click at [369, 271] on input "file" at bounding box center [389, 270] width 108 height 10
click at [367, 272] on input "file" at bounding box center [389, 270] width 108 height 10
type input "C:\fakepath\Giorgi.pdf"
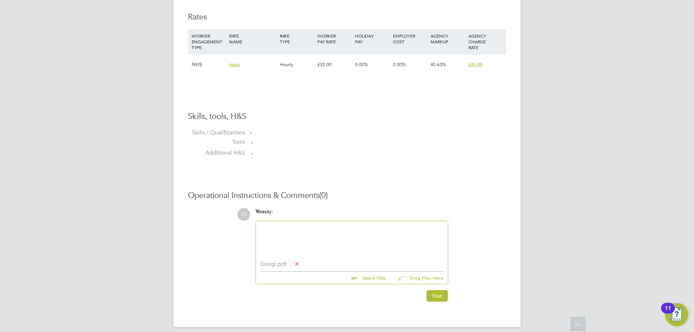
click at [378, 279] on input "file" at bounding box center [389, 277] width 108 height 10
type input "C:\fakepath\IMG-20250826-WA0002.jpg"
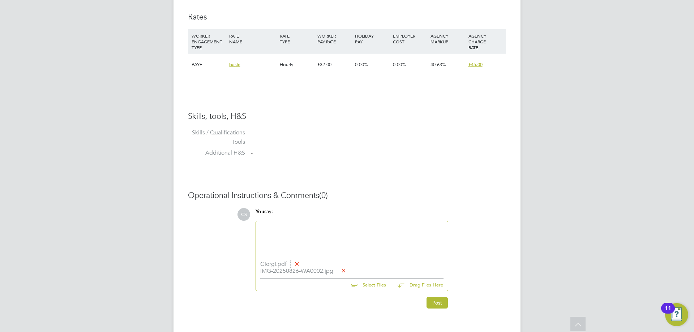
click at [295, 273] on li "IMG-20250826-WA0002.jpg" at bounding box center [351, 271] width 183 height 7
click at [357, 281] on input "file" at bounding box center [389, 284] width 108 height 10
type input "C:\fakepath\IMG-20250826-WA0003.jpg"
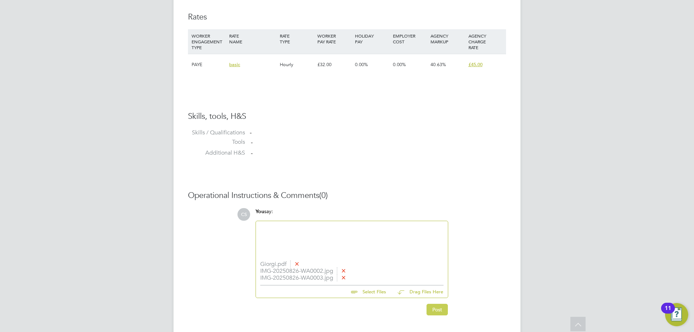
click at [436, 311] on button "Post" at bounding box center [437, 310] width 21 height 12
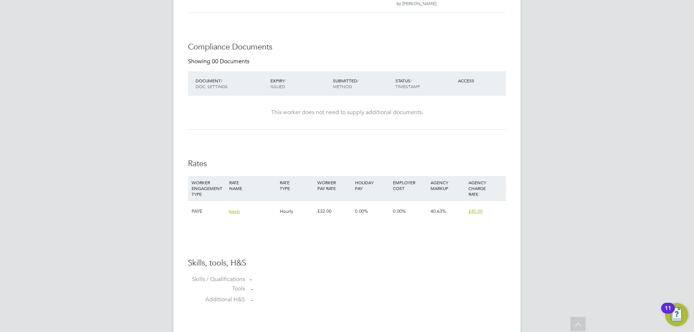
scroll to position [362, 0]
